Goal: Task Accomplishment & Management: Complete application form

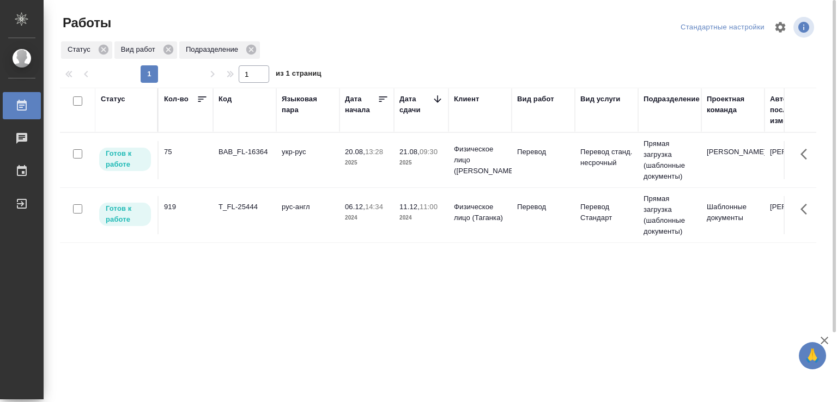
click at [280, 158] on td "укр-рус" at bounding box center [307, 160] width 63 height 38
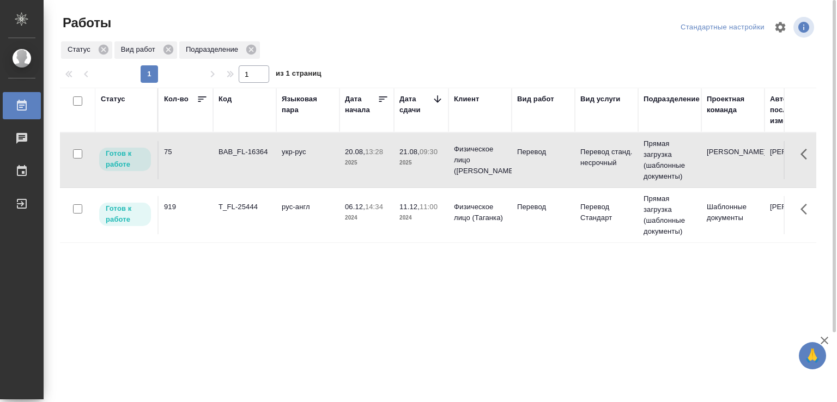
click at [280, 158] on td "укр-рус" at bounding box center [307, 160] width 63 height 38
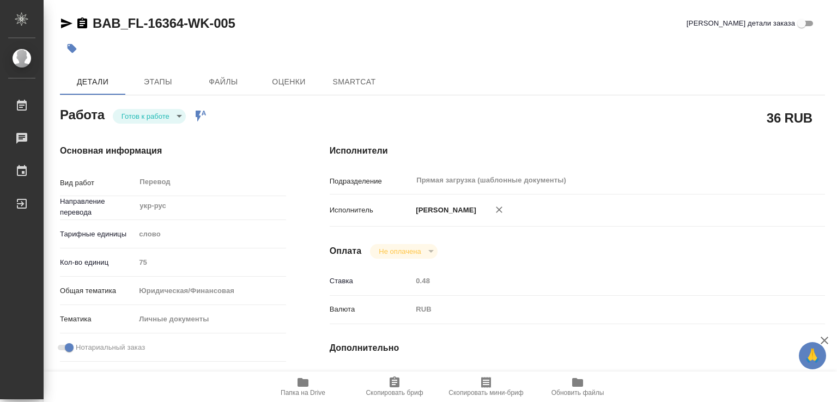
type textarea "x"
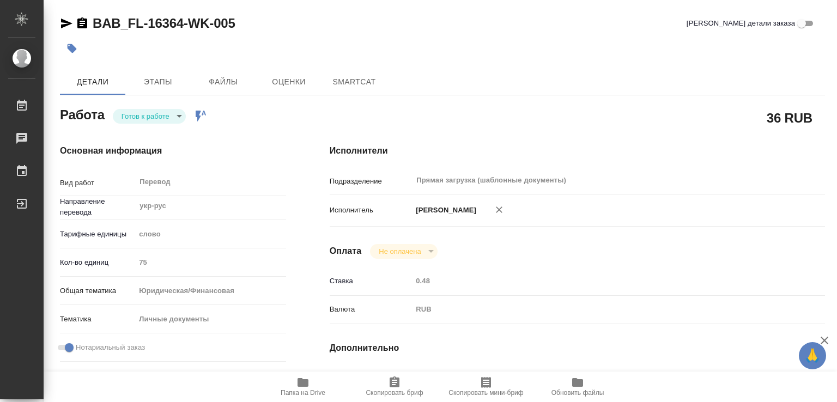
type textarea "x"
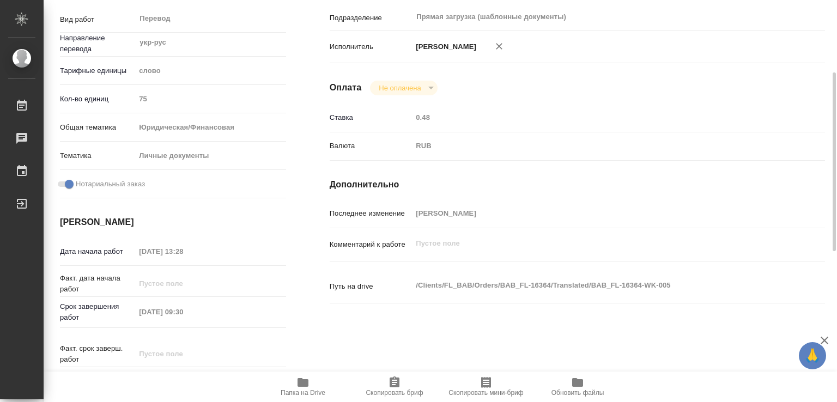
type textarea "x"
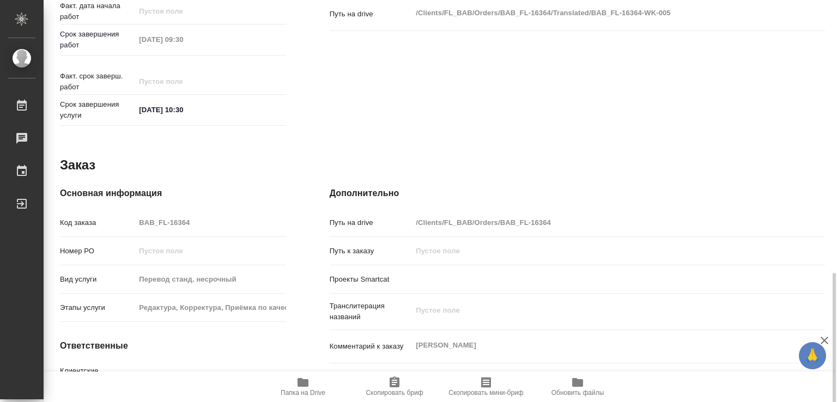
scroll to position [501, 0]
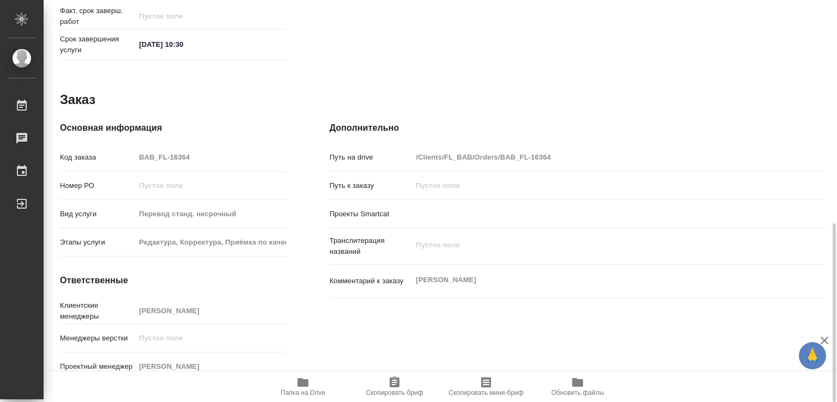
type textarea "x"
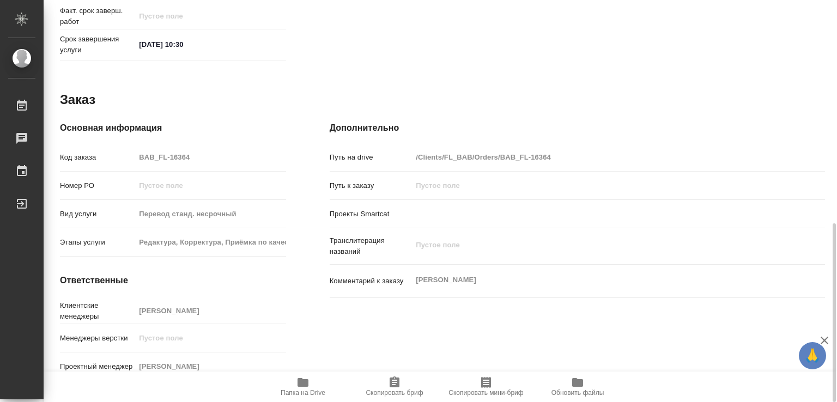
click at [307, 376] on button "Папка на Drive" at bounding box center [303, 387] width 92 height 31
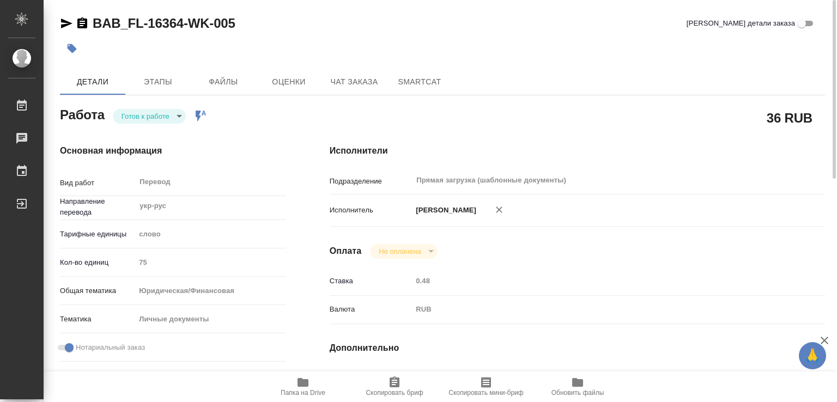
scroll to position [0, 0]
click at [78, 47] on button "button" at bounding box center [72, 49] width 24 height 24
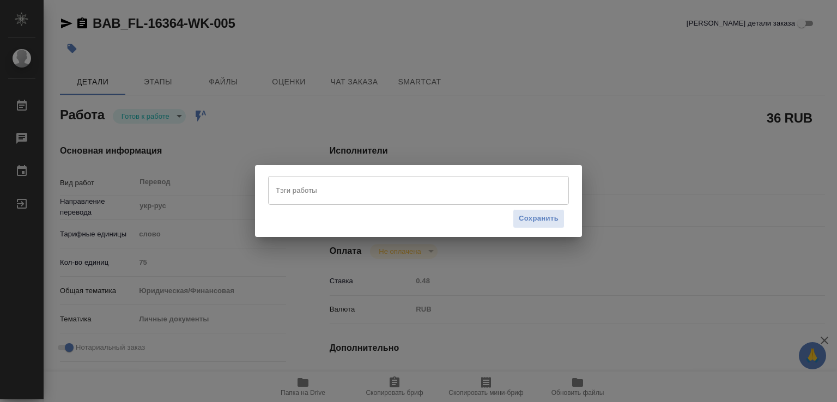
click at [311, 183] on input "Тэги работы" at bounding box center [408, 190] width 270 height 19
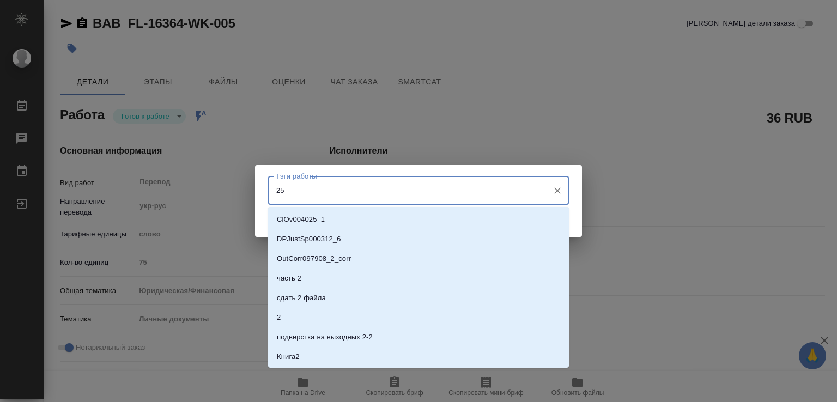
type input "250"
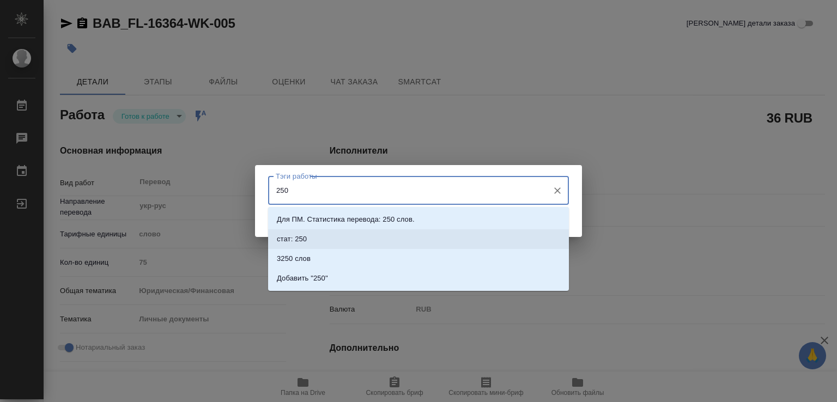
click at [302, 237] on p "стат: 250" at bounding box center [292, 239] width 30 height 11
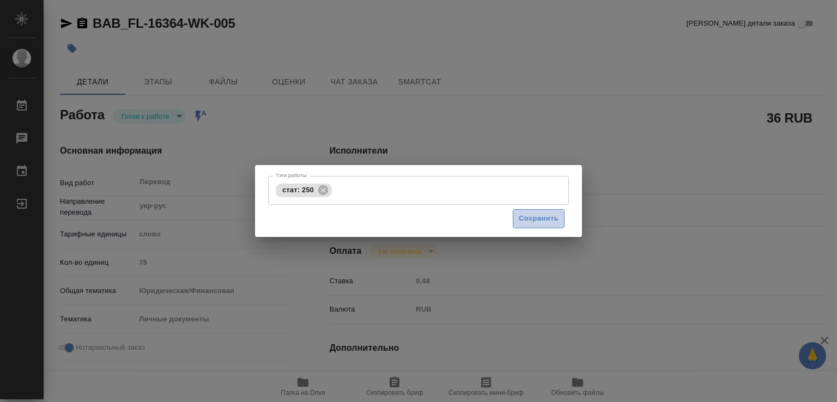
click at [536, 211] on button "Сохранить" at bounding box center [539, 218] width 52 height 19
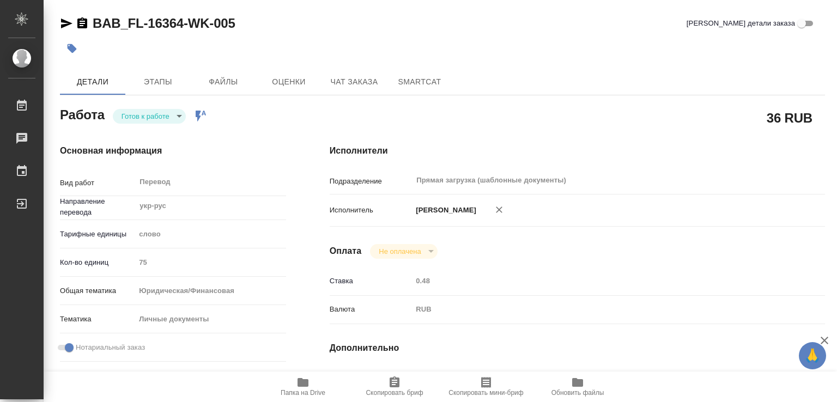
type input "readyForWork"
type textarea "Перевод"
type textarea "x"
type input "укр-рус"
type input "5a8b1489cc6b4906c91bfd90"
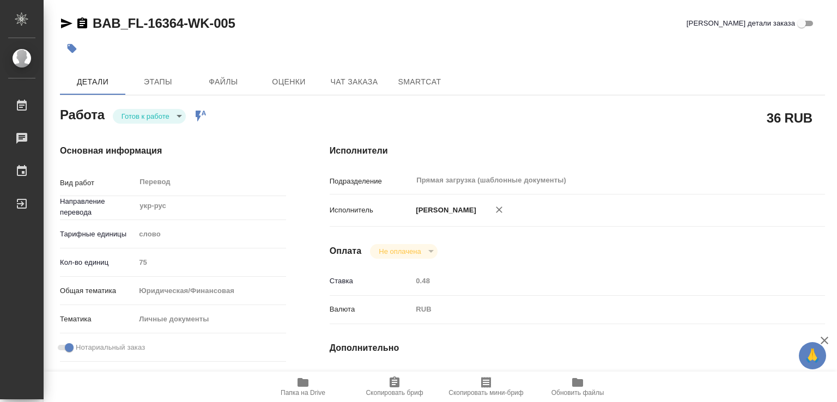
type input "75"
type input "yr-fn"
type input "5a8b8b956a9677013d343cfe"
checkbox input "true"
type input "20.08.2025 13:28"
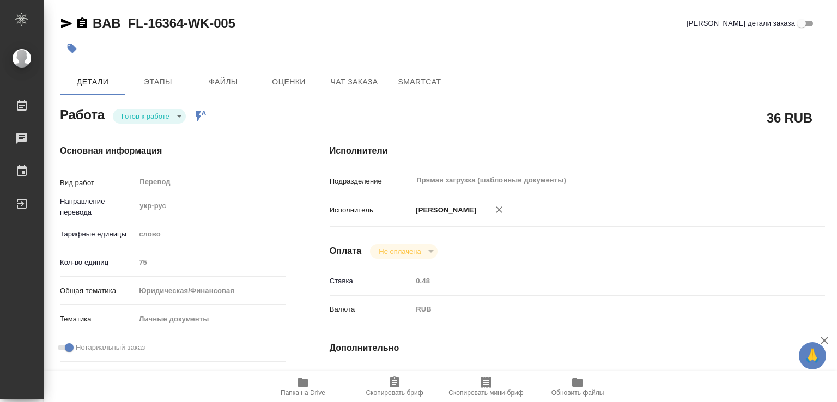
type input "21.08.2025 09:30"
type input "21.08.2025 10:30"
type input "Прямая загрузка (шаблонные документы)"
type input "notPayed"
type input "0.48"
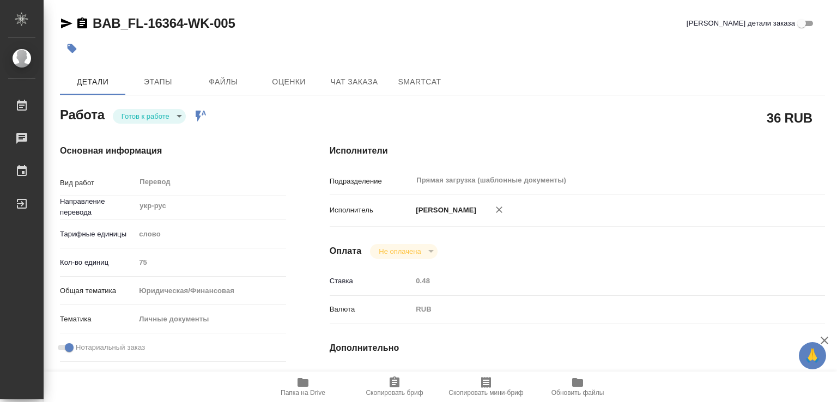
type input "RUB"
type input "Марченко Дарья"
type textarea "x"
type textarea "/Clients/FL_BAB/Orders/BAB_FL-16364/Translated/BAB_FL-16364-WK-005"
type textarea "x"
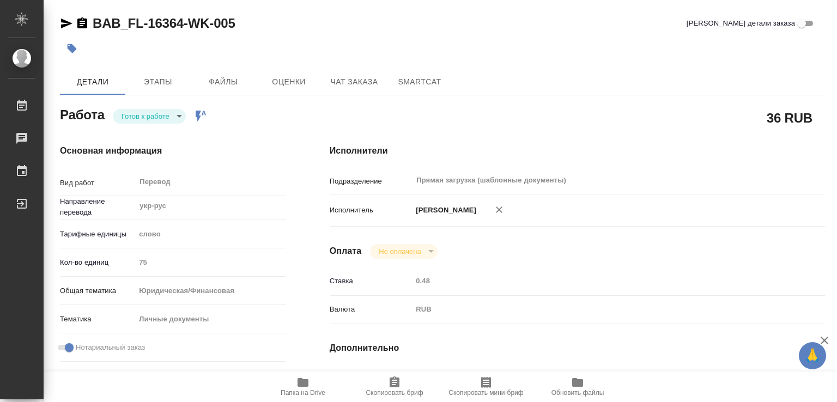
type input "BAB_FL-16364"
type input "Перевод станд. несрочный"
type input "Редактура, Корректура, Приёмка по качеству, Постредактура машинного перевода, П…"
type input "Голубев Дмитрий"
type input "/Clients/FL_BAB/Orders/BAB_FL-16364"
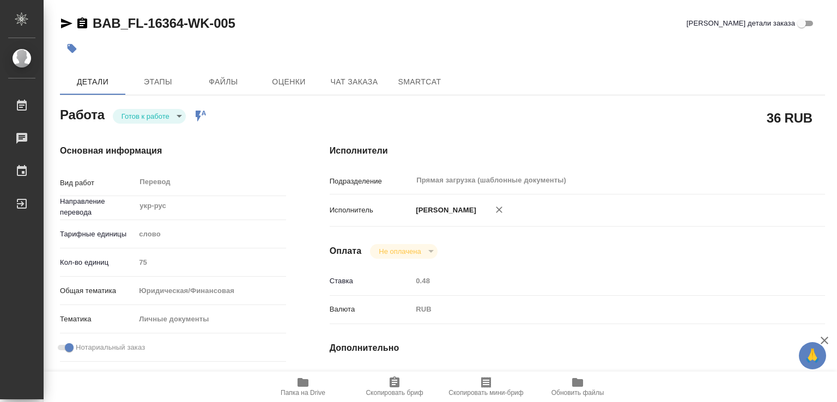
type textarea "x"
type textarea "Сахарово"
type textarea "x"
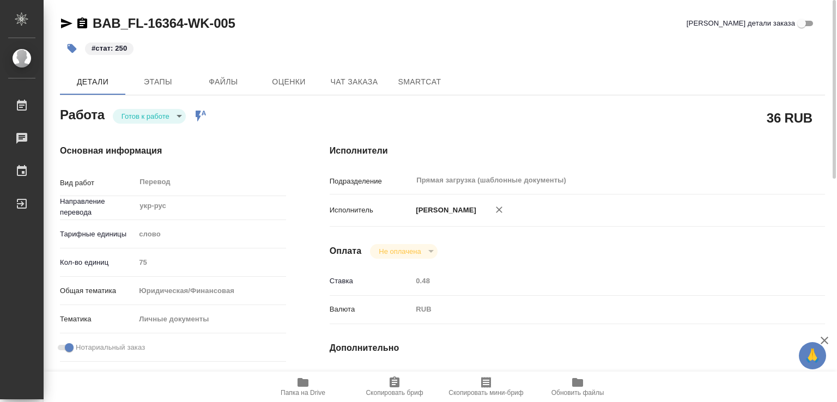
type textarea "x"
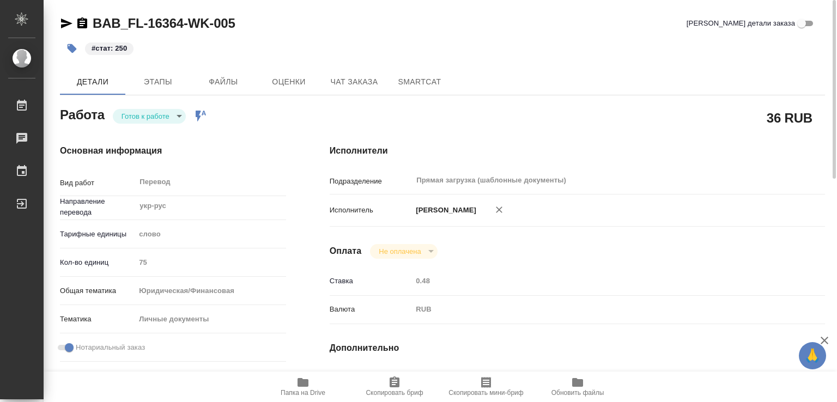
type textarea "x"
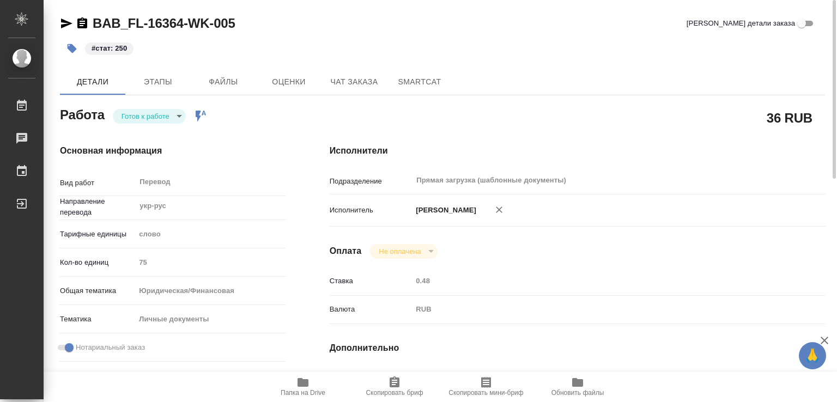
type textarea "x"
drag, startPoint x: 249, startPoint y: 19, endPoint x: 97, endPoint y: 21, distance: 152.1
click at [97, 21] on div "BAB_FL-16364-WK-005 Кратко детали заказа" at bounding box center [442, 23] width 765 height 17
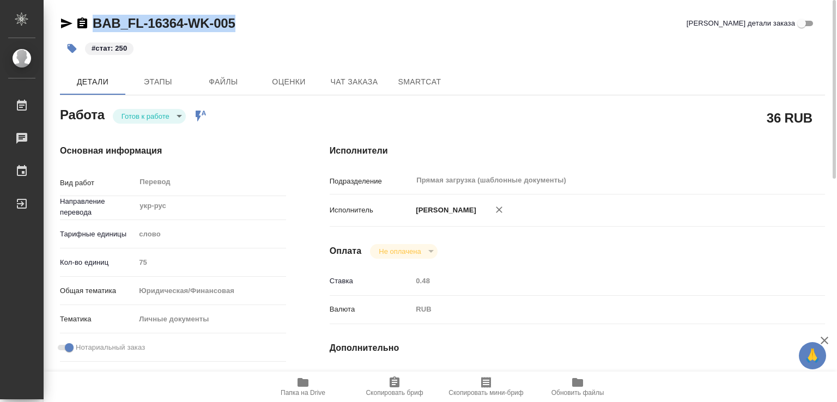
copy link "BAB_FL-16364-WK-005"
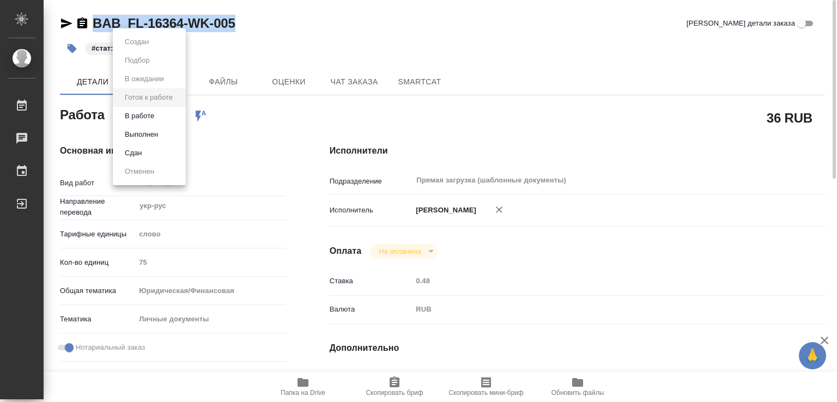
click at [155, 110] on body "🙏 .cls-1 fill:#fff; AWATERA Marchenko Daria Работы 0 Чаты График Выйти BAB_FL-1…" at bounding box center [418, 201] width 837 height 402
click at [150, 135] on button "Выполнен" at bounding box center [142, 135] width 40 height 12
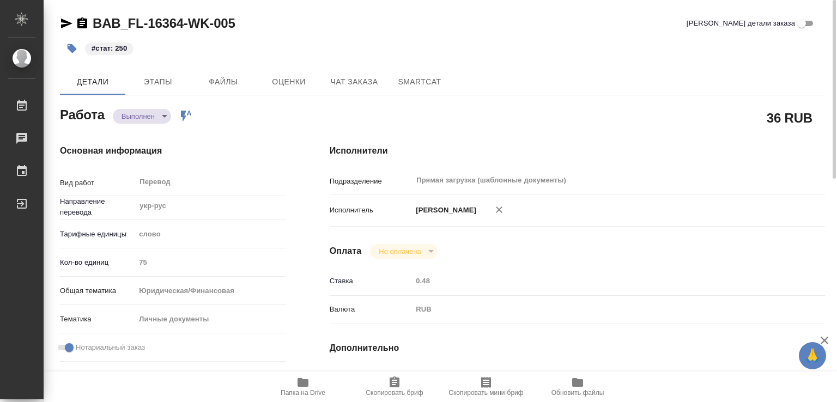
type textarea "x"
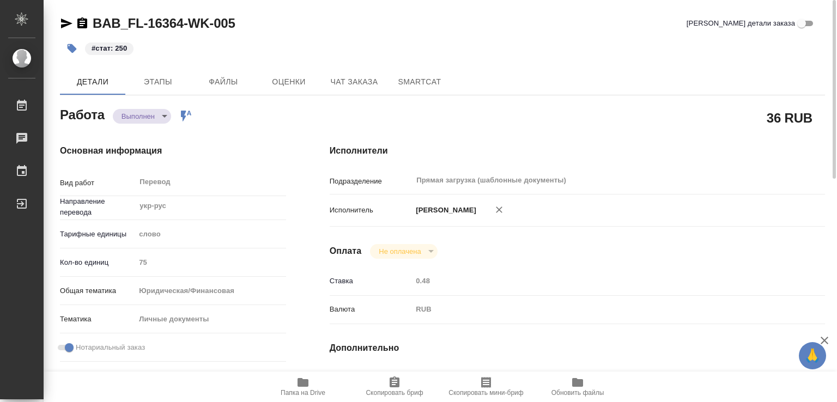
type textarea "x"
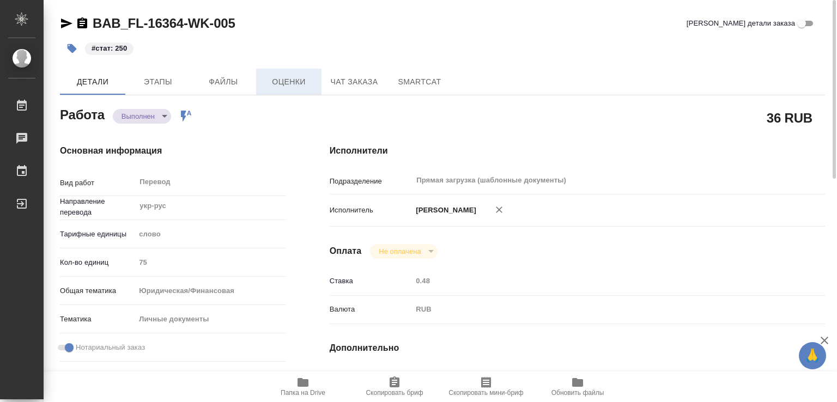
type textarea "x"
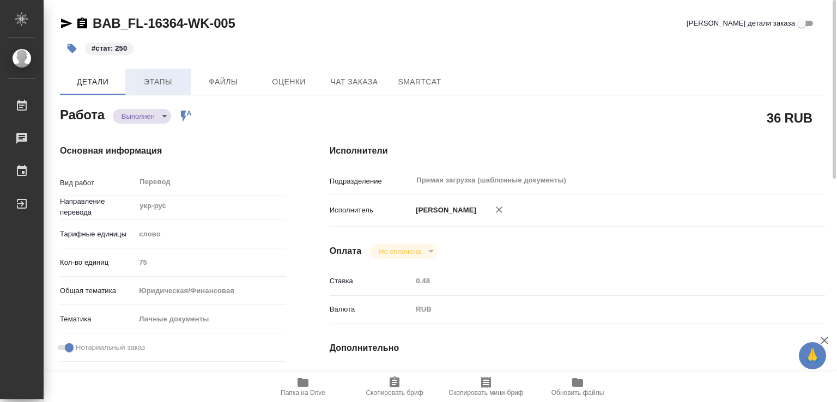
click at [168, 78] on span "Этапы" at bounding box center [158, 82] width 52 height 14
